Goal: Transaction & Acquisition: Download file/media

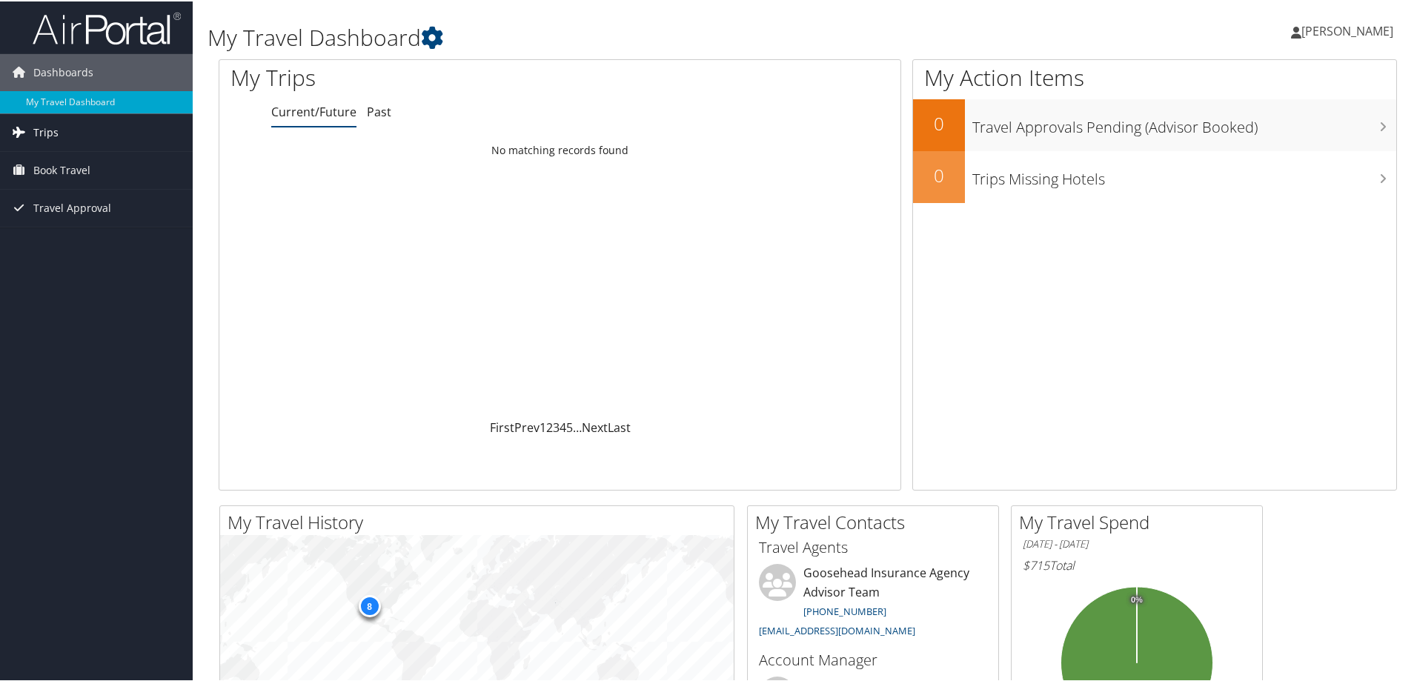
drag, startPoint x: 102, startPoint y: 135, endPoint x: 122, endPoint y: 135, distance: 20.0
click at [104, 135] on link "Trips" at bounding box center [96, 131] width 193 height 37
click at [81, 184] on link "Past Trips" at bounding box center [96, 183] width 193 height 22
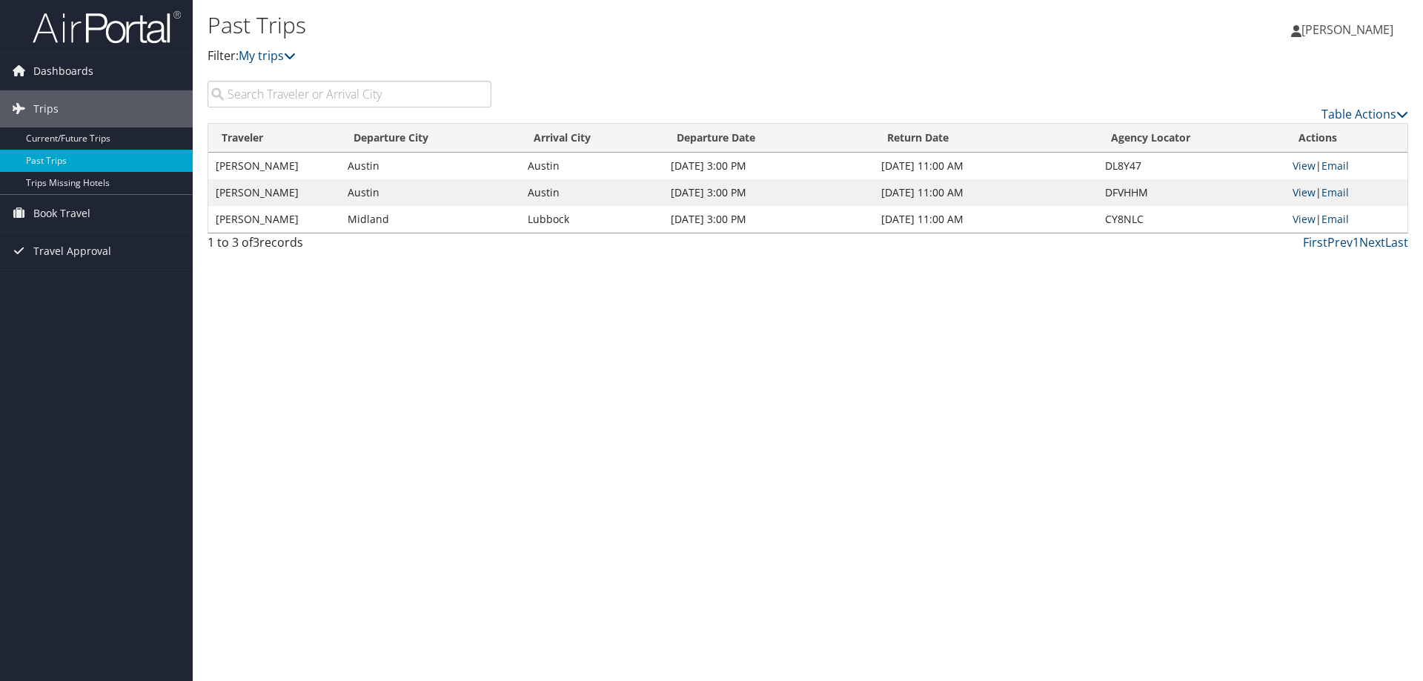
click at [399, 193] on td "Austin" at bounding box center [430, 192] width 180 height 27
click at [1303, 195] on link "View" at bounding box center [1303, 192] width 23 height 14
click at [53, 73] on span "Dashboards" at bounding box center [63, 71] width 60 height 37
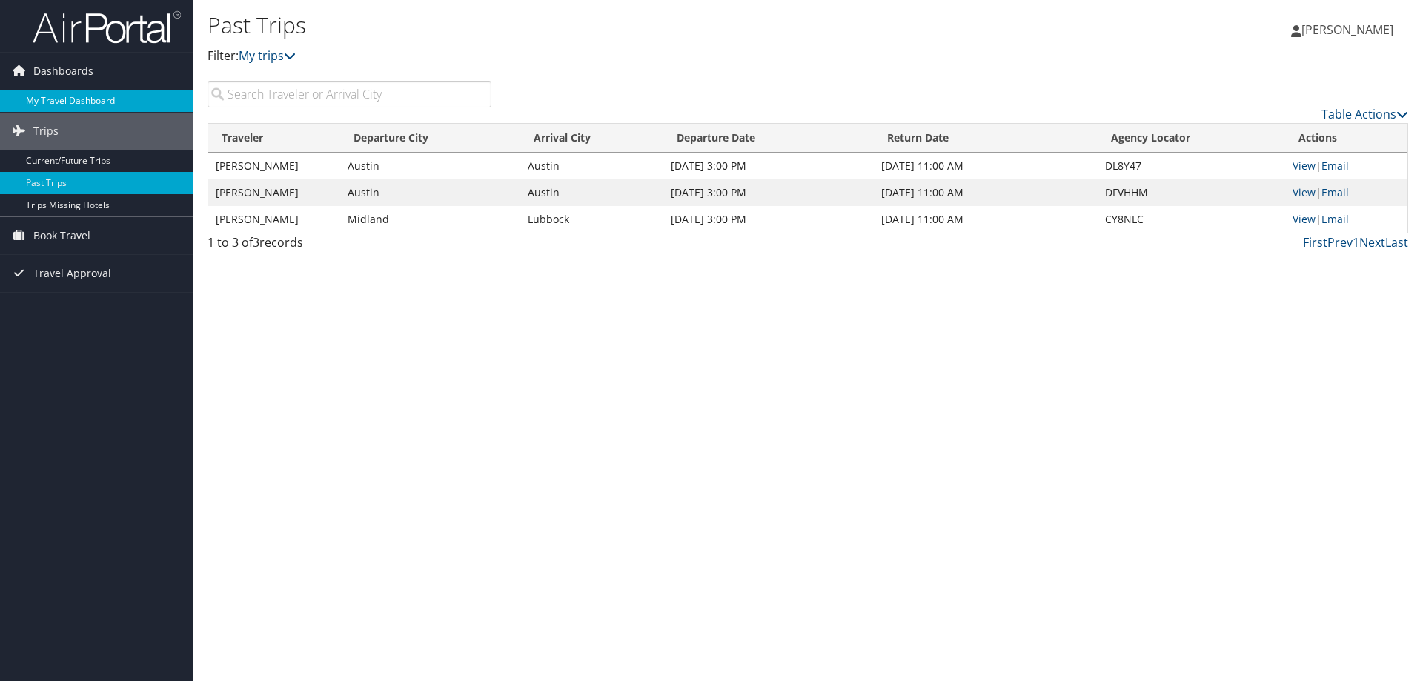
click at [93, 97] on link "My Travel Dashboard" at bounding box center [96, 101] width 193 height 22
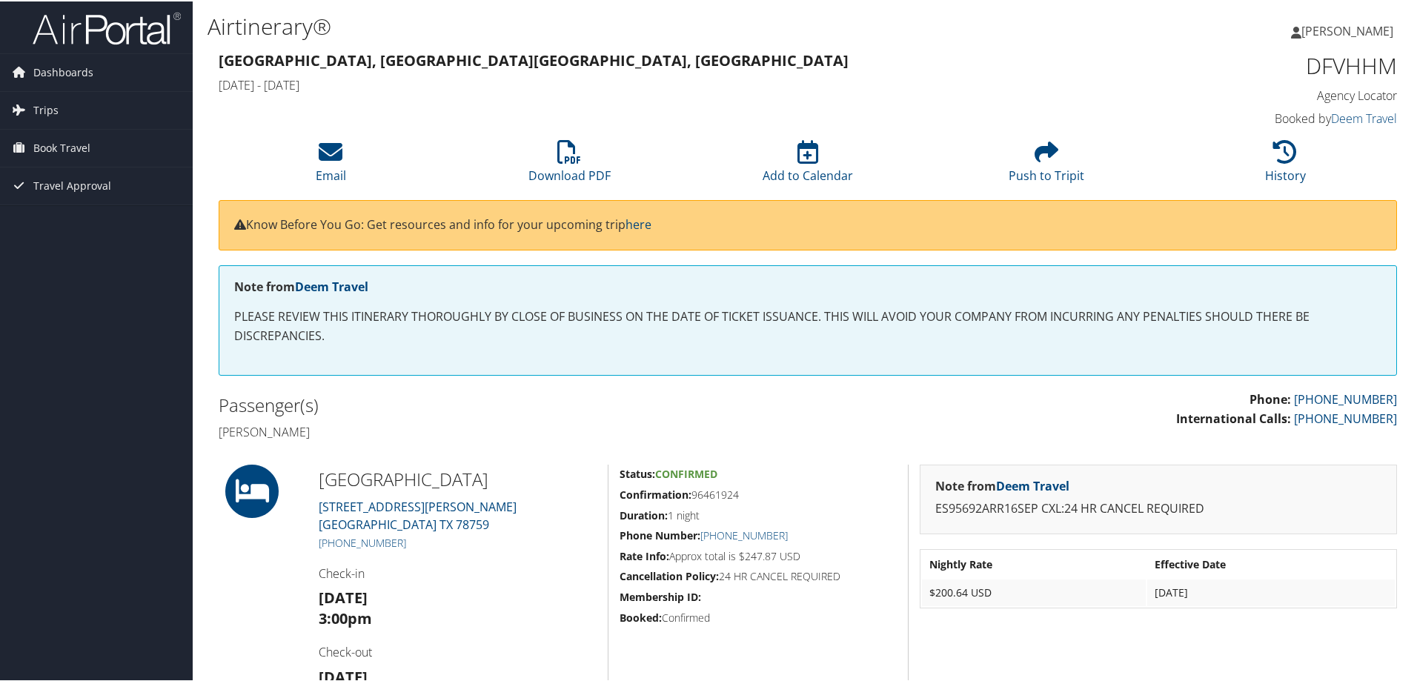
click at [570, 163] on li "Download PDF" at bounding box center [569, 161] width 239 height 60
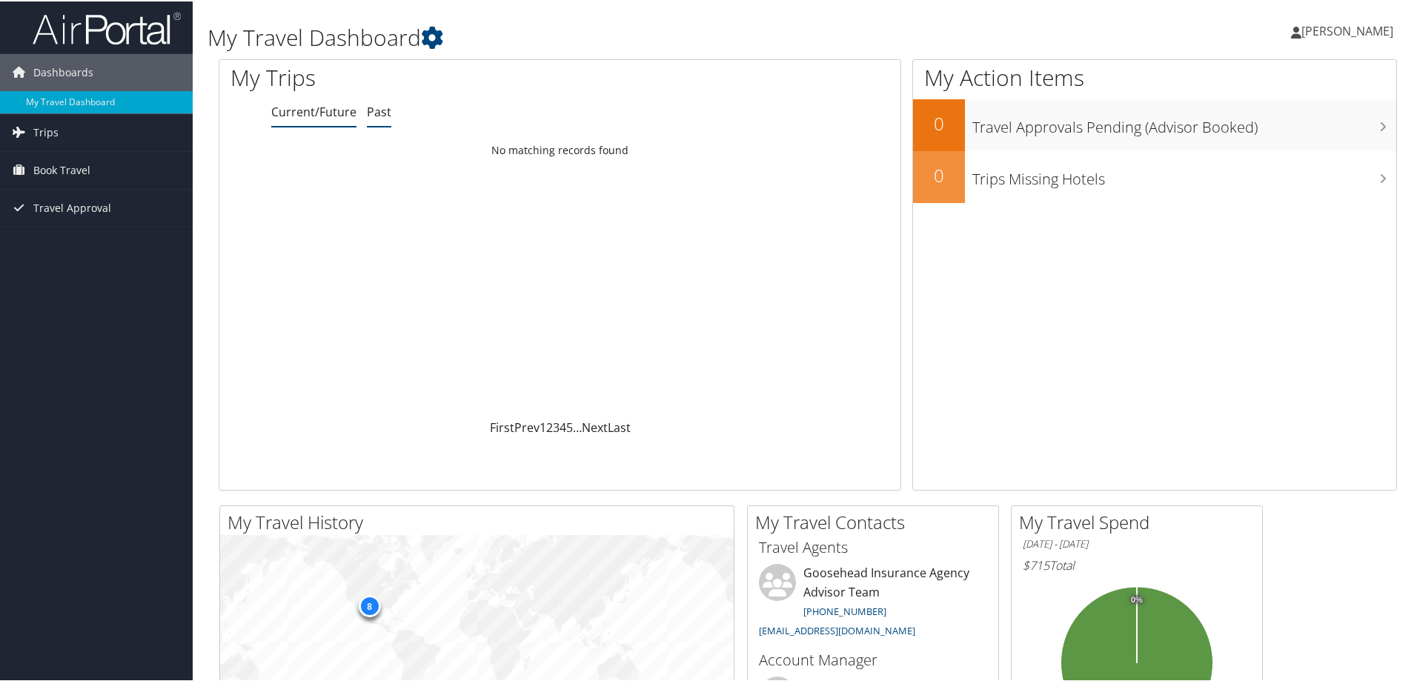
click at [370, 111] on link "Past" at bounding box center [379, 110] width 24 height 16
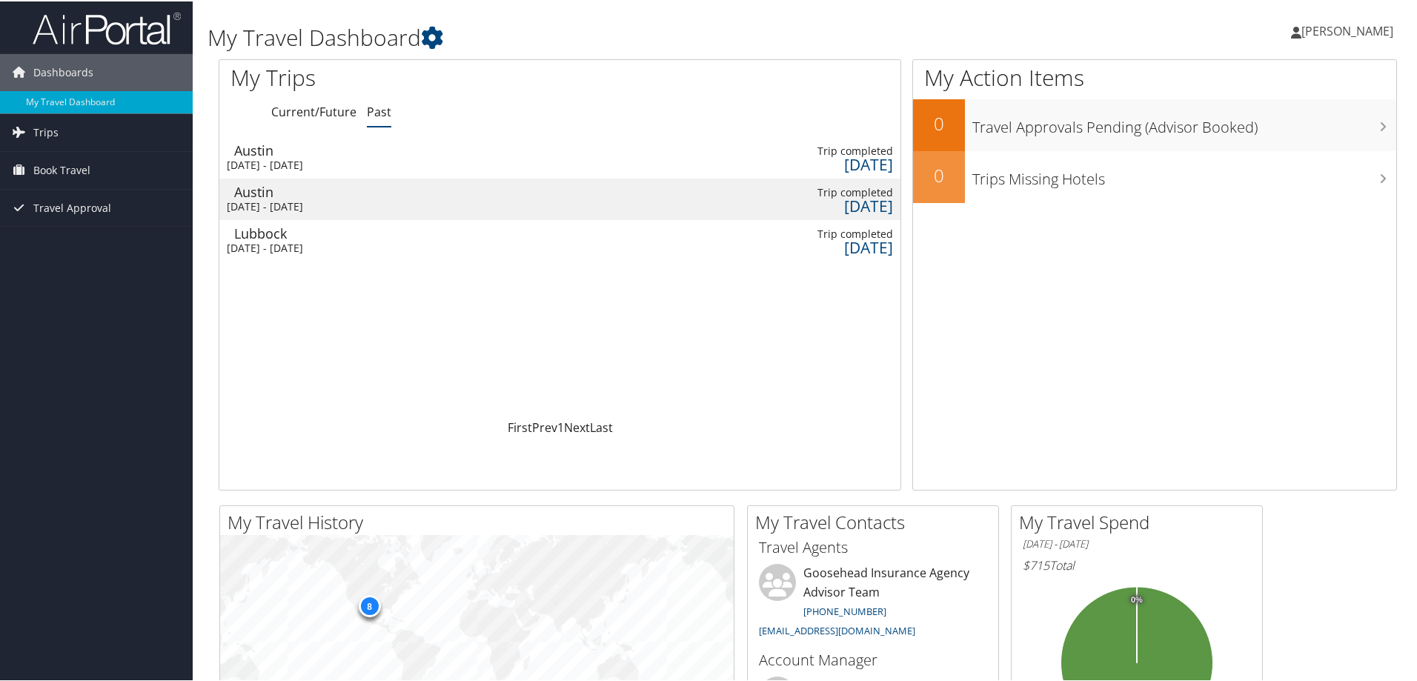
click at [366, 194] on div "Austin" at bounding box center [312, 190] width 156 height 13
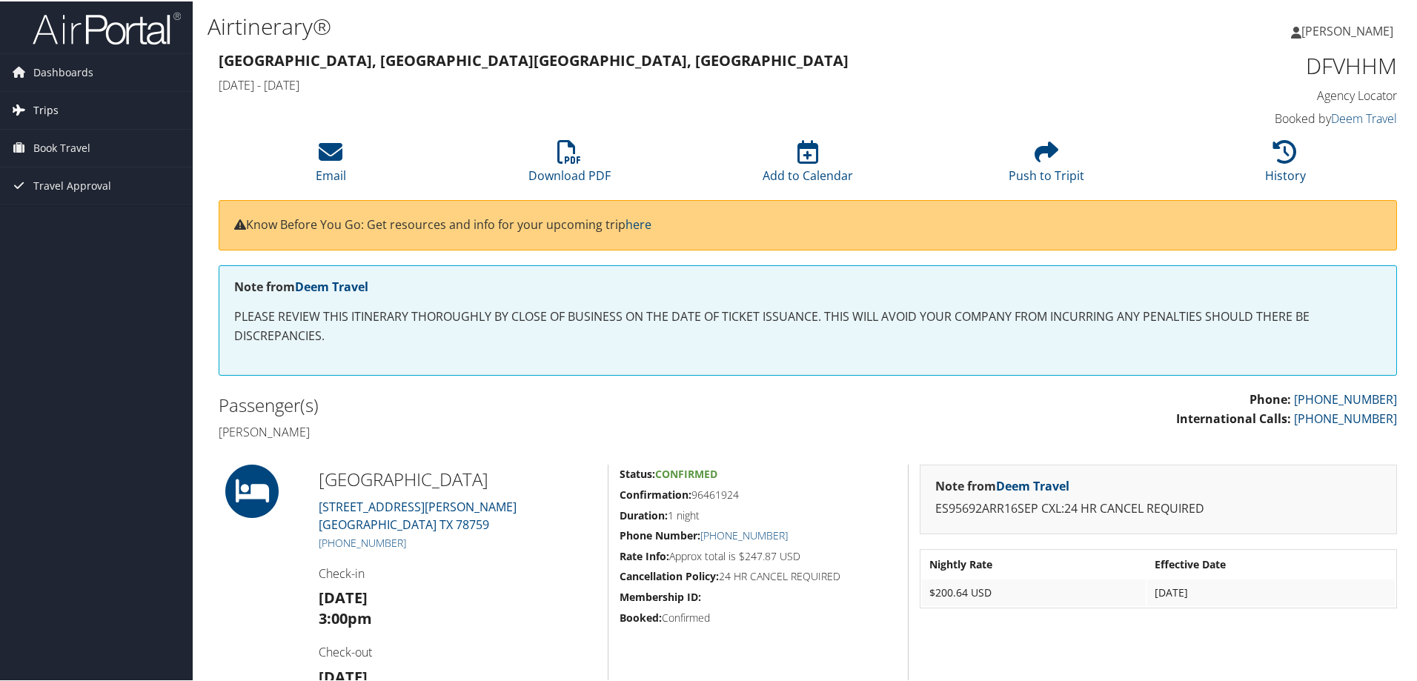
click at [61, 116] on link "Trips" at bounding box center [96, 108] width 193 height 37
click at [64, 154] on link "Past Trips" at bounding box center [96, 161] width 193 height 22
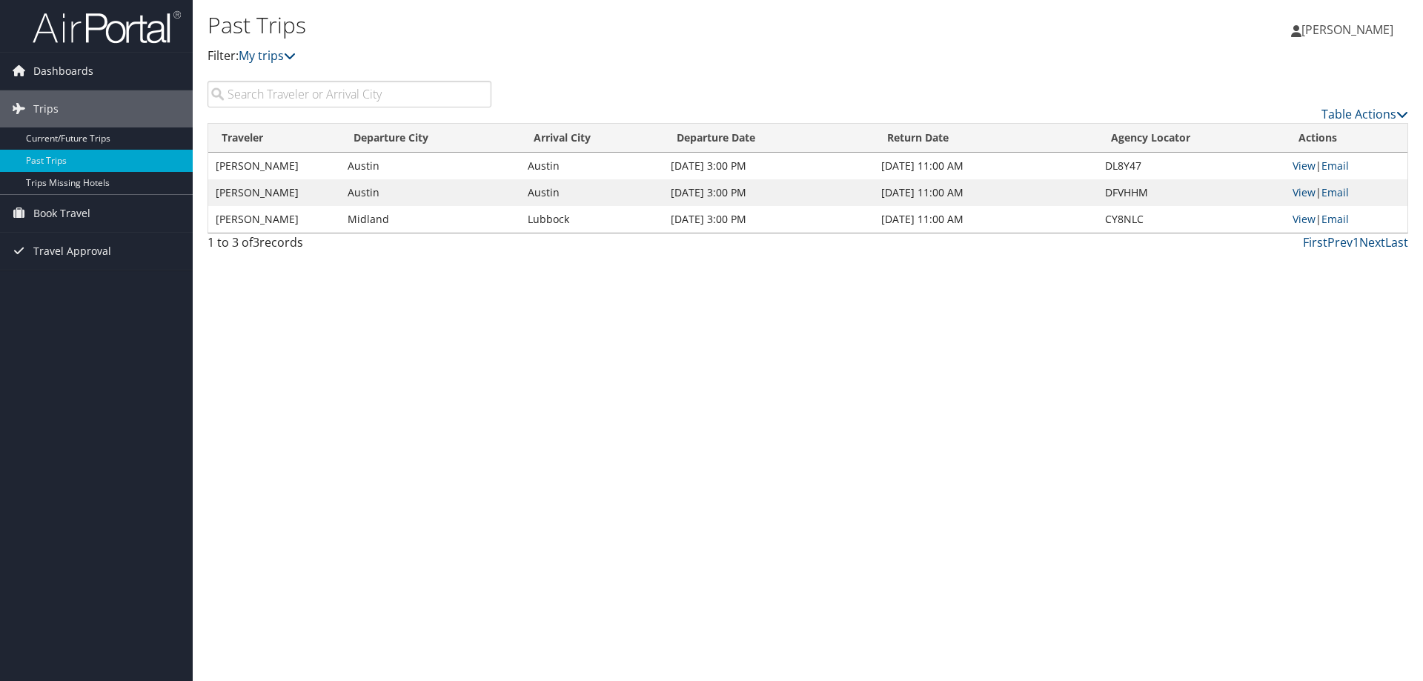
drag, startPoint x: 408, startPoint y: 176, endPoint x: 340, endPoint y: 165, distance: 68.2
click at [403, 174] on td "Austin" at bounding box center [430, 166] width 180 height 27
click at [1298, 164] on link "View" at bounding box center [1303, 166] width 23 height 14
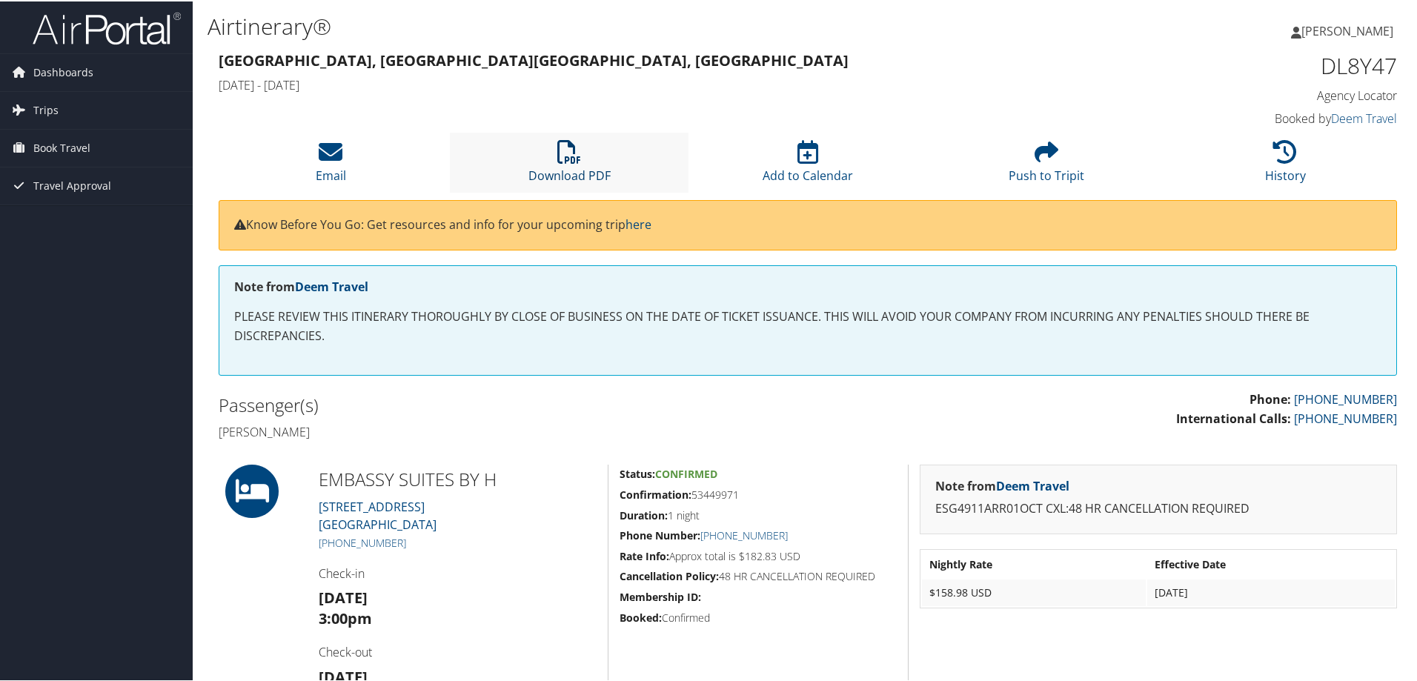
click at [569, 155] on icon at bounding box center [569, 151] width 24 height 24
click at [573, 156] on icon at bounding box center [569, 151] width 24 height 24
